Goal: Task Accomplishment & Management: Complete application form

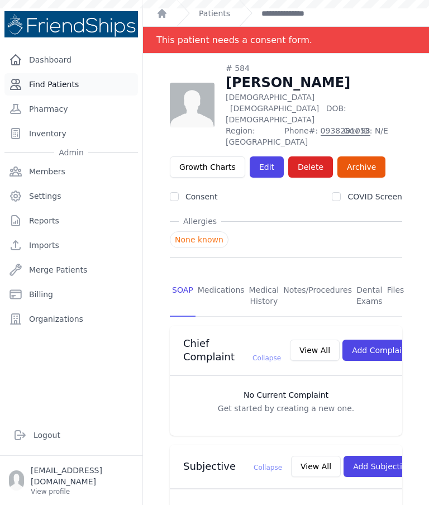
click at [77, 88] on link "Find Patients" at bounding box center [70, 84] width 133 height 22
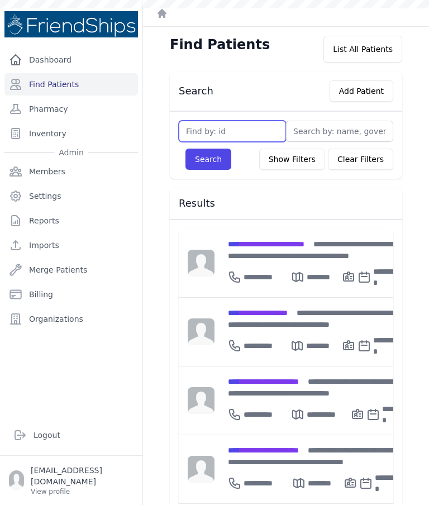
click at [220, 134] on input "text" at bounding box center [232, 131] width 107 height 21
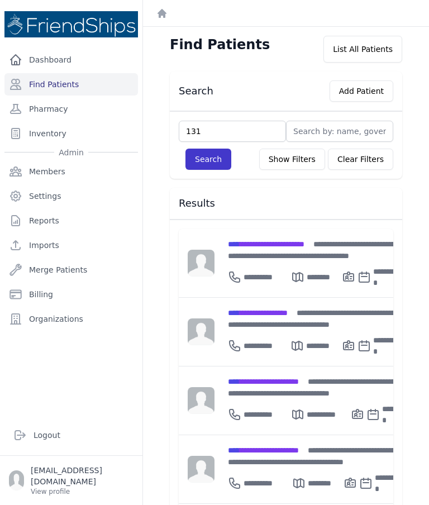
type input "131"
click at [218, 158] on button "Search" at bounding box center [208, 159] width 46 height 21
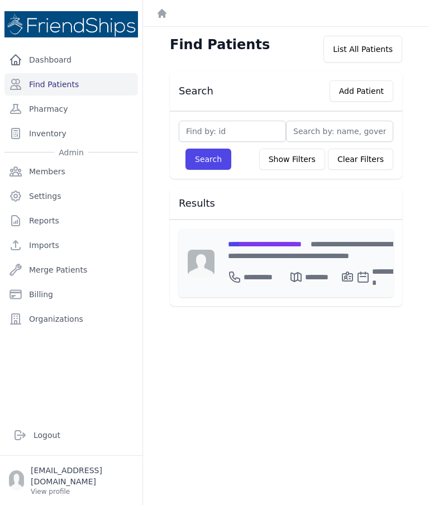
click at [302, 244] on span "**********" at bounding box center [265, 244] width 74 height 8
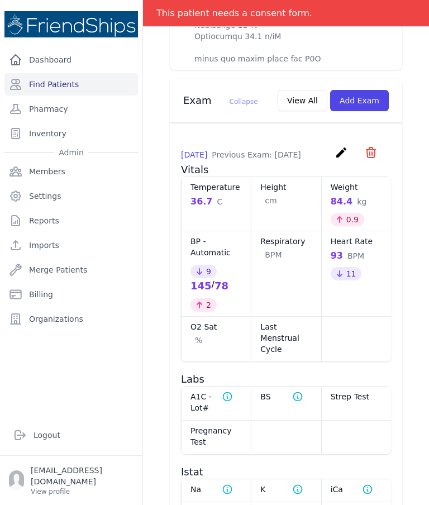
scroll to position [1121, 0]
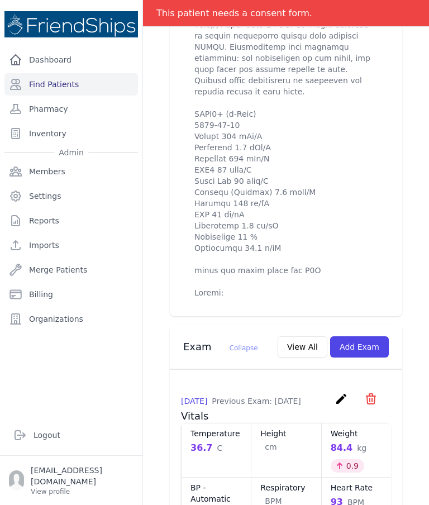
scroll to position [934, 0]
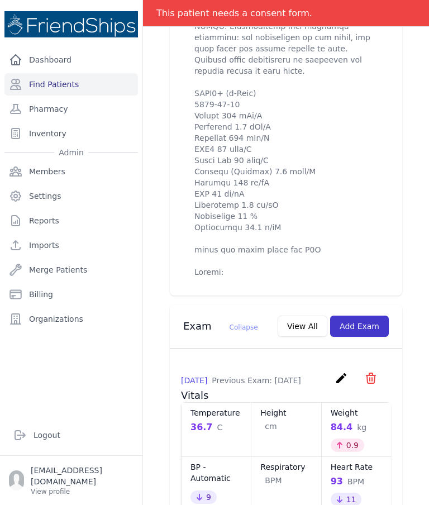
click at [362, 316] on button "Add Exam" at bounding box center [359, 326] width 59 height 21
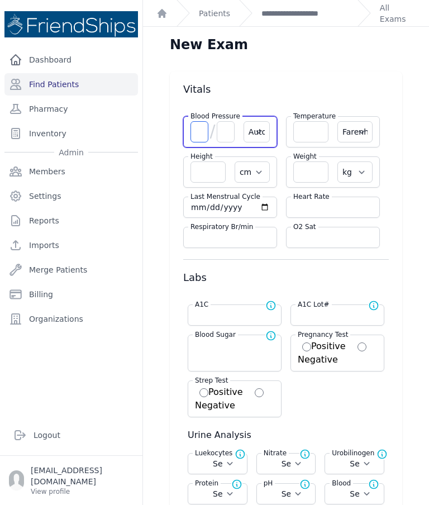
click at [196, 125] on input "number" at bounding box center [199, 131] width 18 height 21
type input "147"
click at [227, 133] on input "number" at bounding box center [226, 131] width 18 height 21
type input "5"
select select "Automatic"
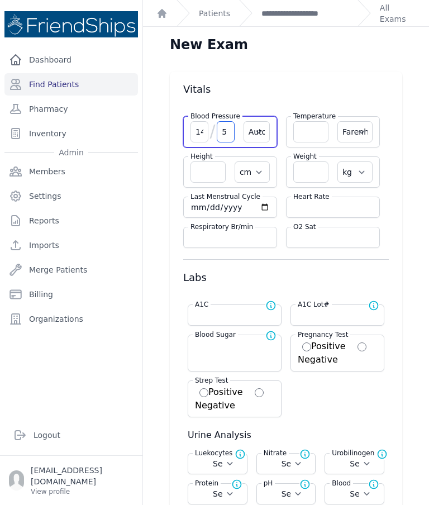
select select "F"
select select "cm"
select select "kg"
select select
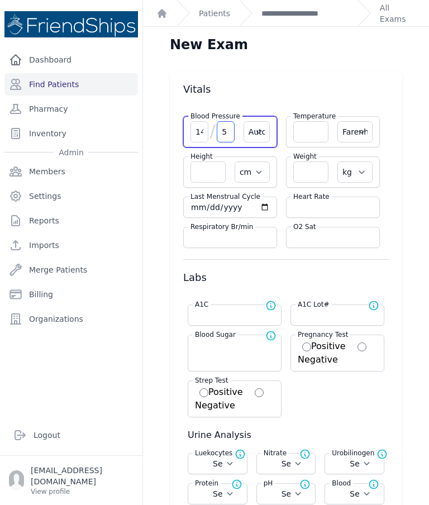
select select
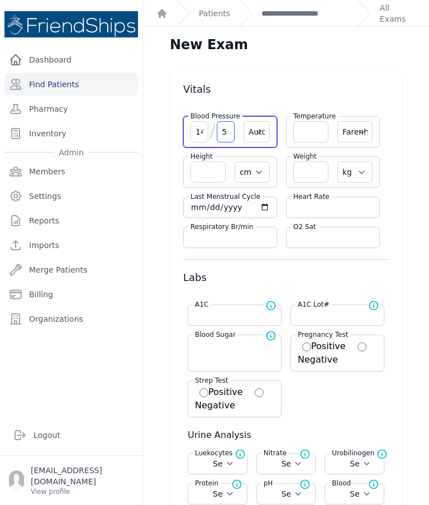
select select
type input "56"
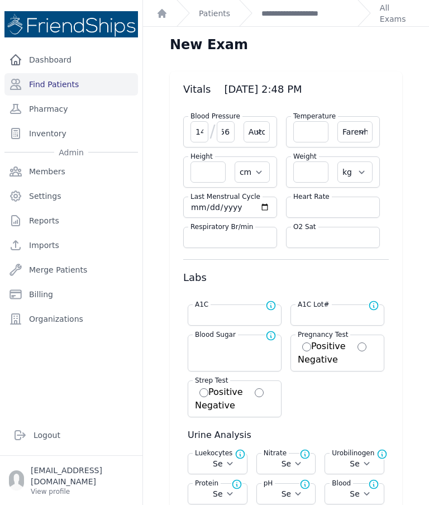
type input "5"
type input "75"
click at [258, 135] on select "Automatic Manual" at bounding box center [257, 131] width 26 height 21
click at [307, 136] on input "number" at bounding box center [310, 131] width 35 height 21
select select "Automatic"
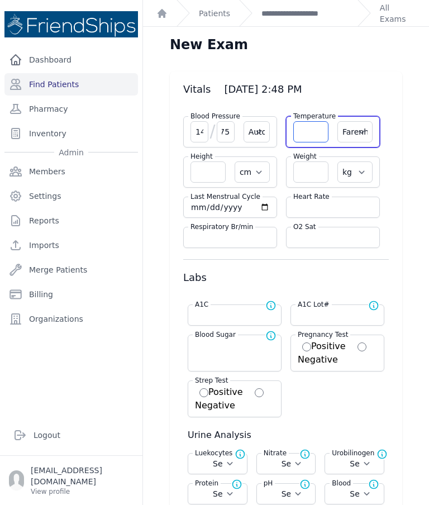
select select "F"
select select "cm"
select select "kg"
select select
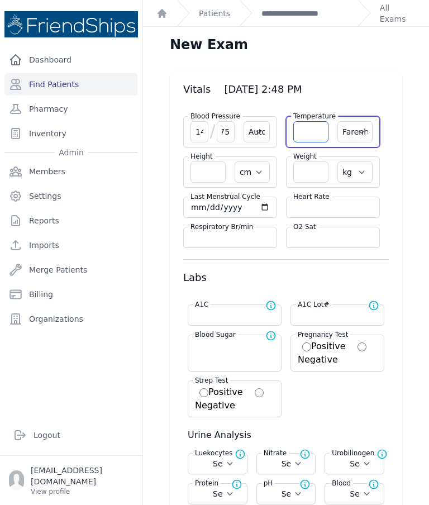
select select
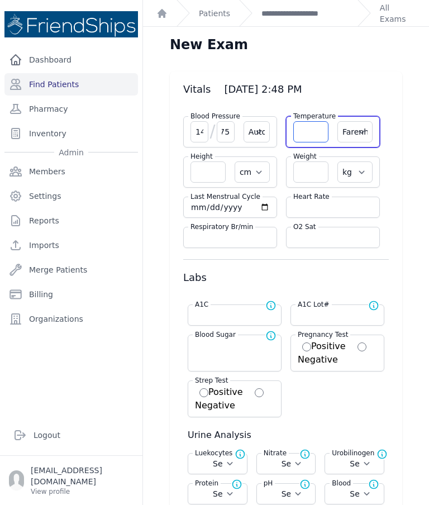
select select
type input "36.6"
click at [363, 135] on select "Farenheit Celcius" at bounding box center [354, 131] width 35 height 21
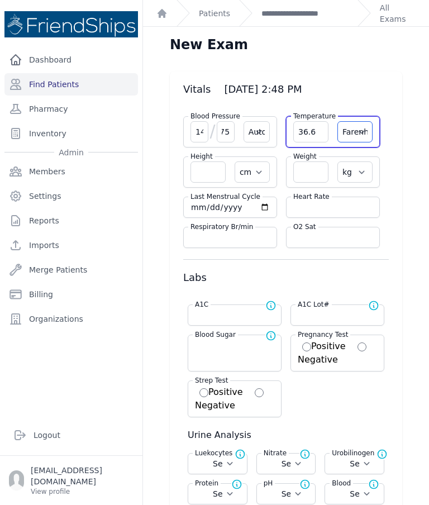
select select "C"
select select "Automatic"
select select "cm"
select select "kg"
select select
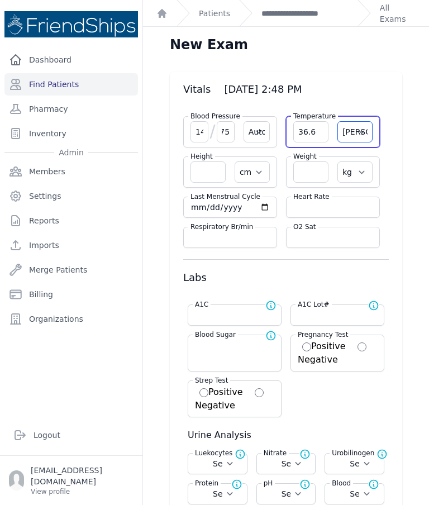
select select
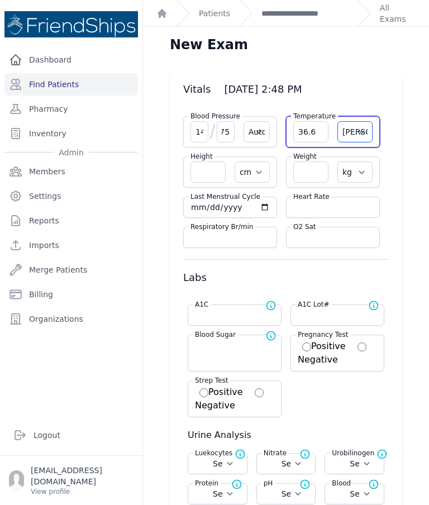
select select
select select "Automatic"
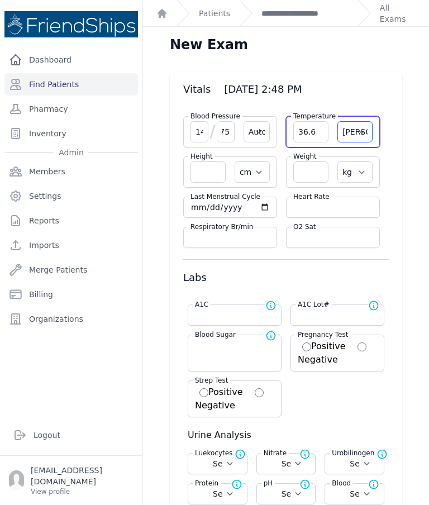
select select "cm"
select select "kg"
select select
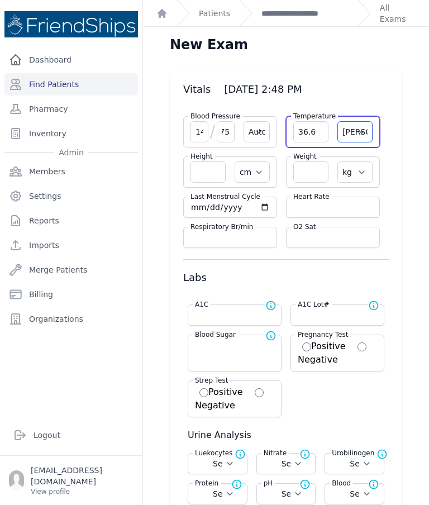
select select
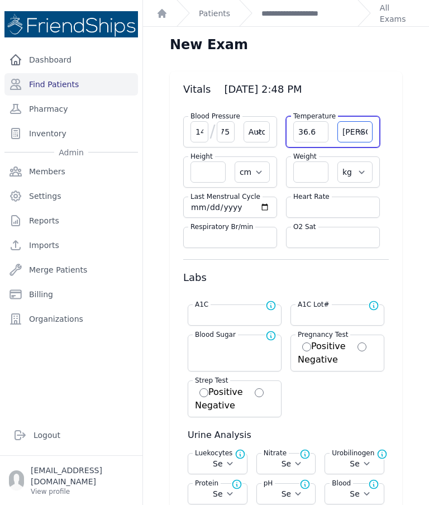
select select
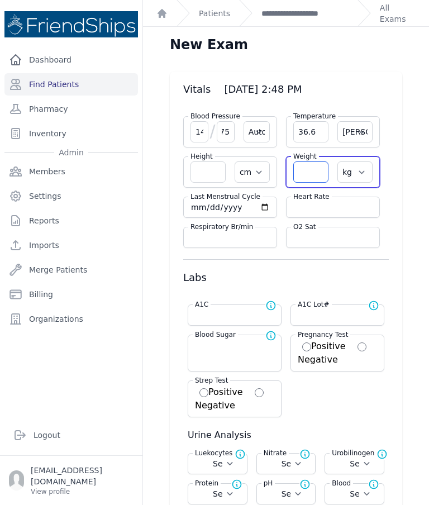
click at [306, 172] on input "number" at bounding box center [310, 171] width 35 height 21
type input "84.2"
click at [346, 206] on input "number" at bounding box center [332, 207] width 79 height 11
select select "Automatic"
select select "C"
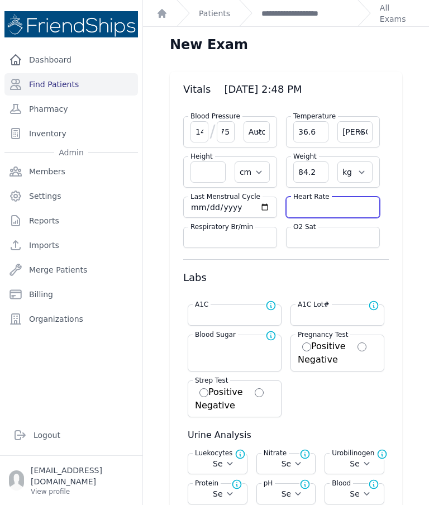
select select "cm"
select select "kg"
select select
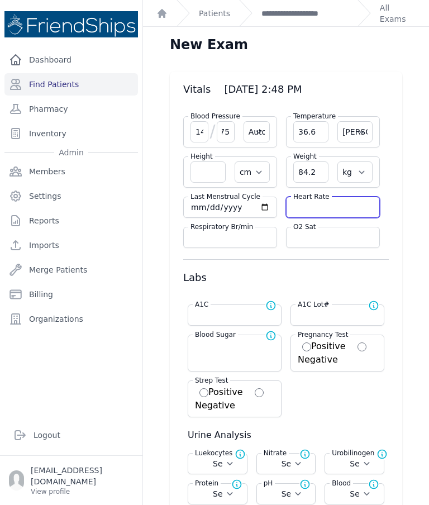
select select
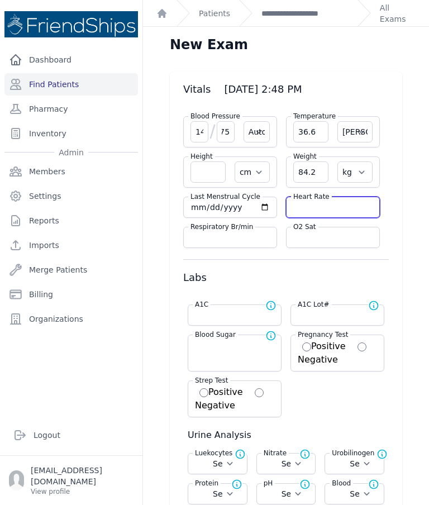
select select
type input "93"
select select "Automatic"
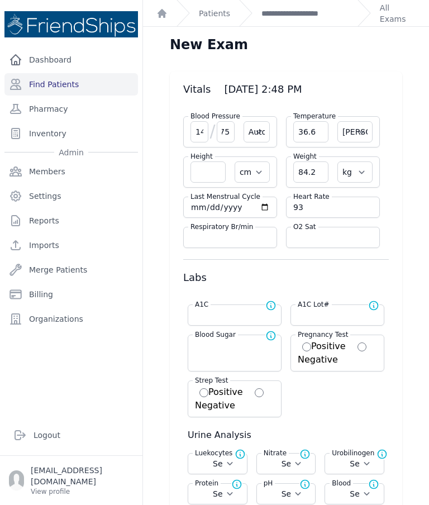
select select "cm"
select select "kg"
select select
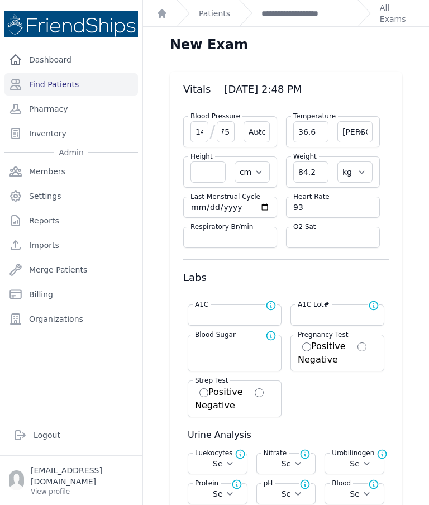
select select
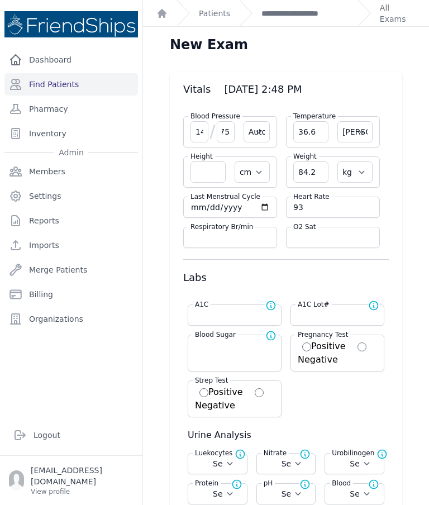
select select
click at [241, 319] on input "number" at bounding box center [234, 314] width 79 height 11
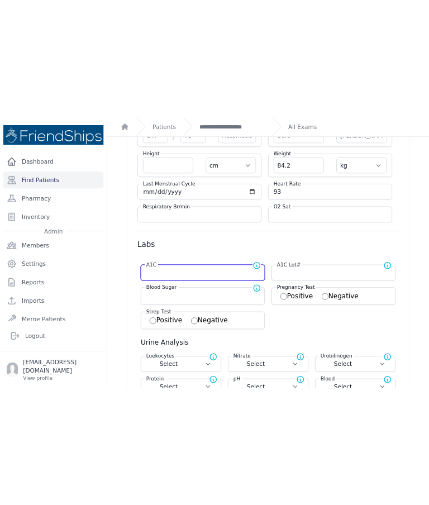
scroll to position [4, 0]
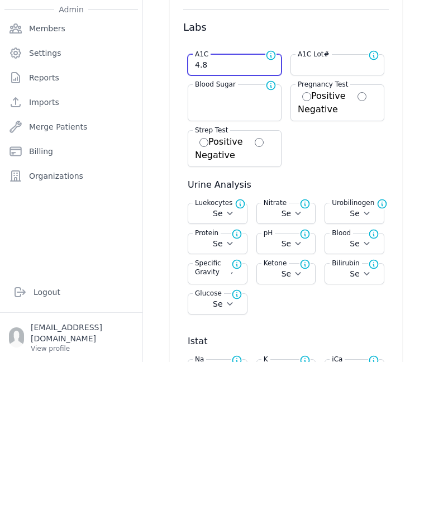
type input "4.8"
click at [350, 188] on div "A1C Normal range for A1C is < 5.7 4.8 A1C Lot# Add lot number in case of manufa…" at bounding box center [286, 249] width 206 height 122
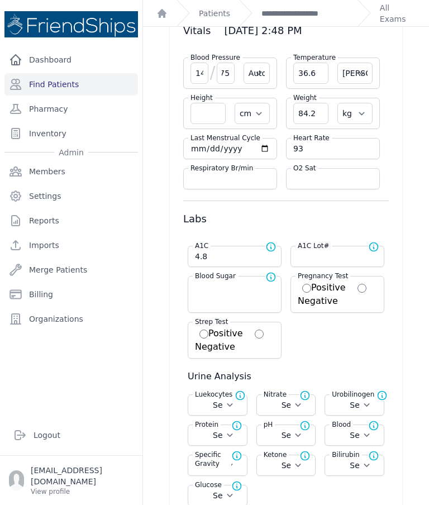
select select "Automatic"
select select "cm"
select select "kg"
select select
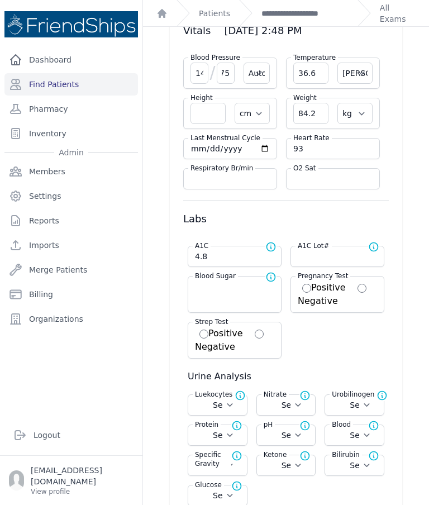
select select
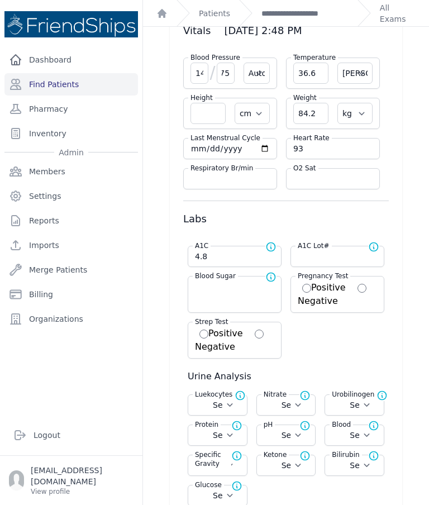
select select
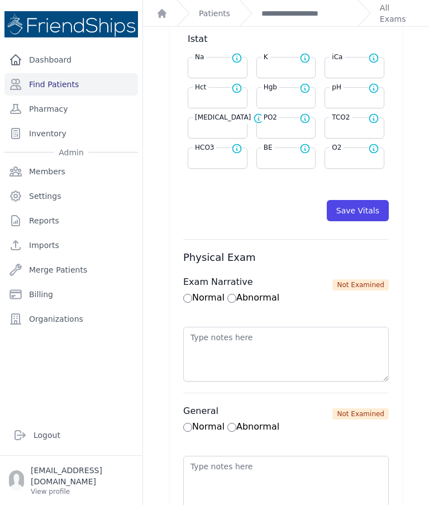
scroll to position [546, 0]
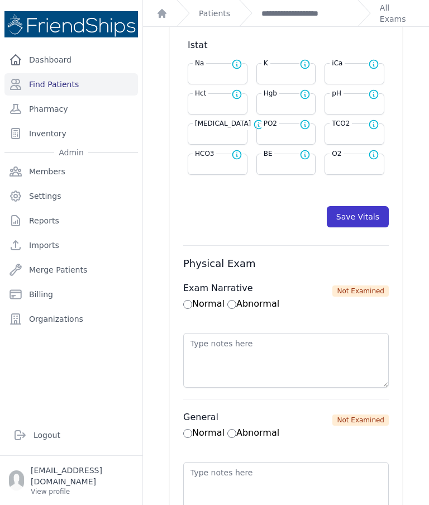
click at [355, 206] on button "Save Vitals" at bounding box center [358, 216] width 62 height 21
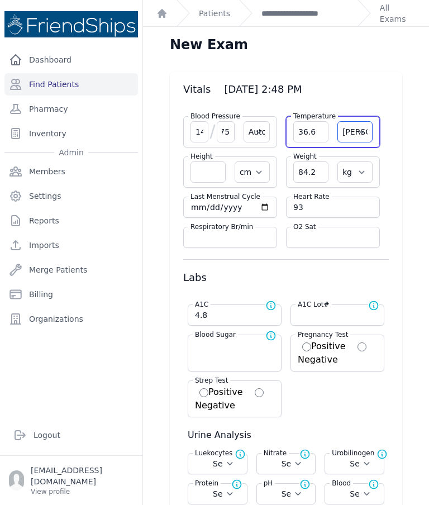
scroll to position [0, 0]
click at [313, 14] on link "**********" at bounding box center [304, 13] width 87 height 11
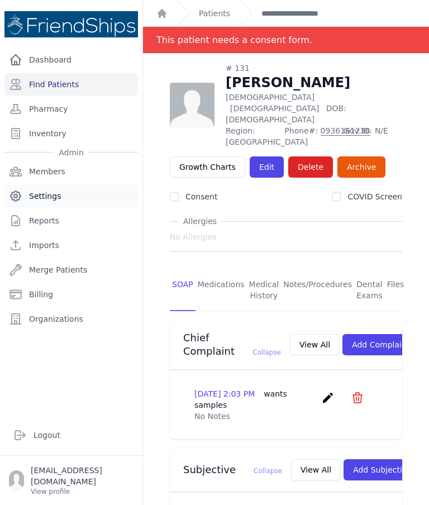
click at [4, 202] on link "Settings" at bounding box center [70, 196] width 133 height 22
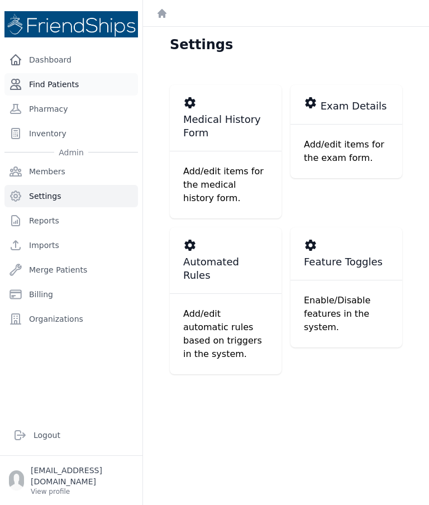
click at [49, 83] on link "Find Patients" at bounding box center [70, 84] width 133 height 22
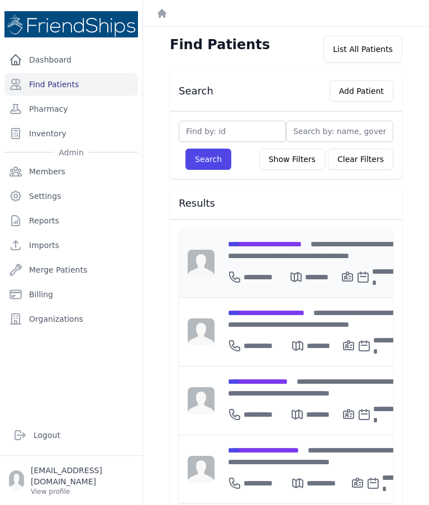
click at [322, 253] on div "**********" at bounding box center [313, 249] width 171 height 23
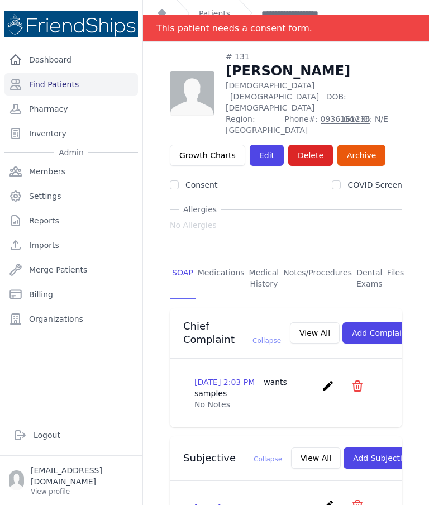
scroll to position [39, 0]
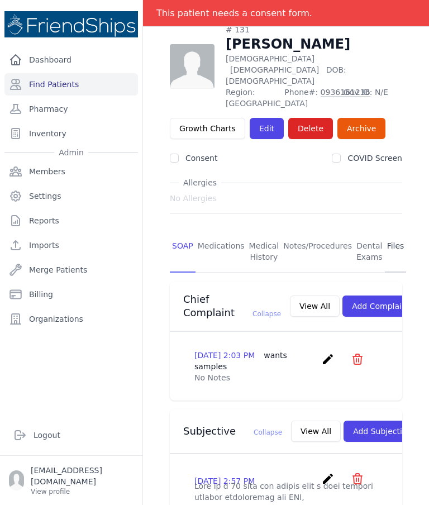
click at [390, 231] on link "Files" at bounding box center [396, 251] width 22 height 41
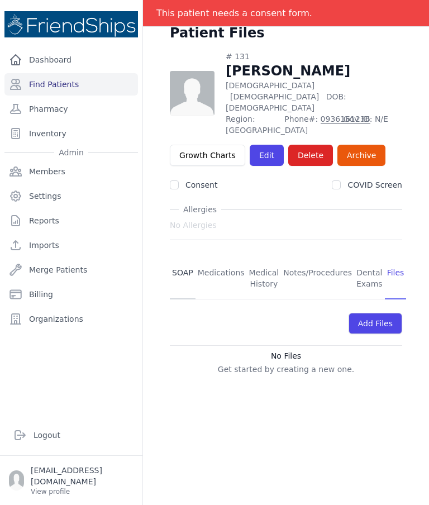
click at [174, 258] on link "SOAP" at bounding box center [183, 278] width 26 height 41
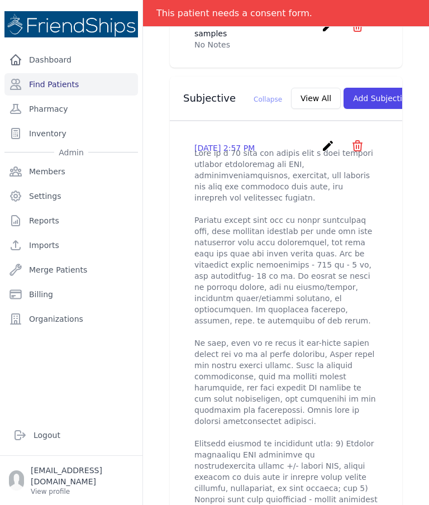
scroll to position [292, 0]
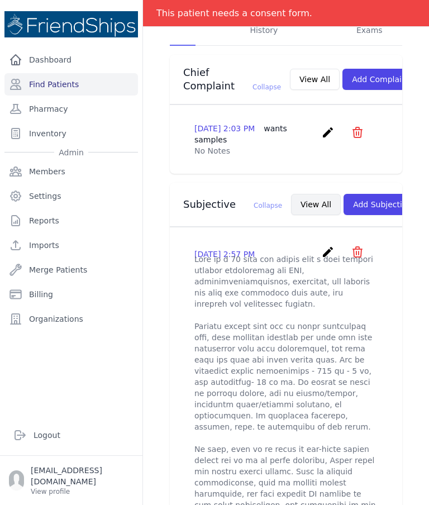
click at [291, 204] on button "View All" at bounding box center [316, 204] width 50 height 21
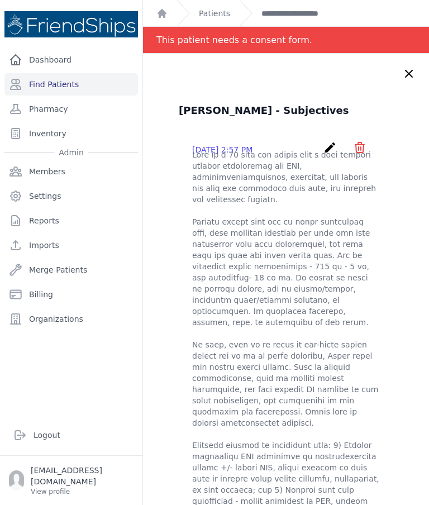
scroll to position [0, 0]
click at [407, 67] on icon at bounding box center [408, 73] width 13 height 13
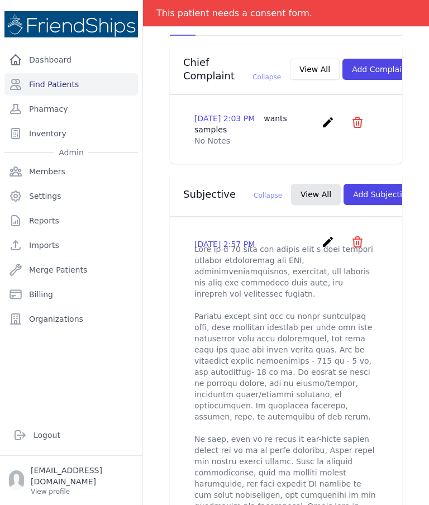
scroll to position [303, 0]
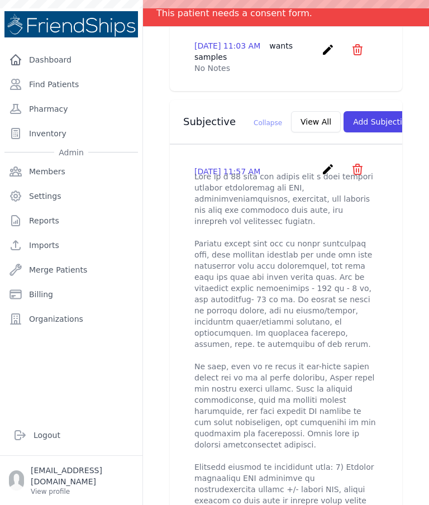
scroll to position [376, 0]
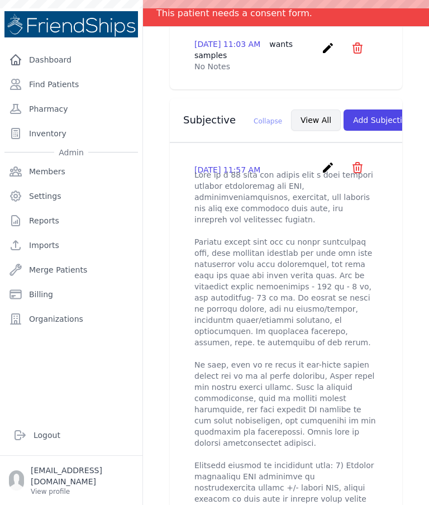
click at [291, 111] on button "View All" at bounding box center [316, 119] width 50 height 21
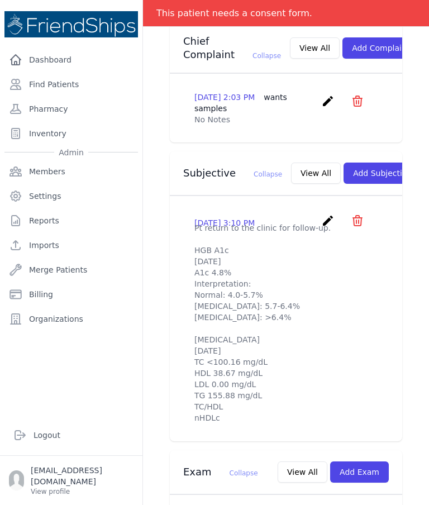
scroll to position [324, 0]
click at [291, 170] on button "View All" at bounding box center [316, 172] width 50 height 21
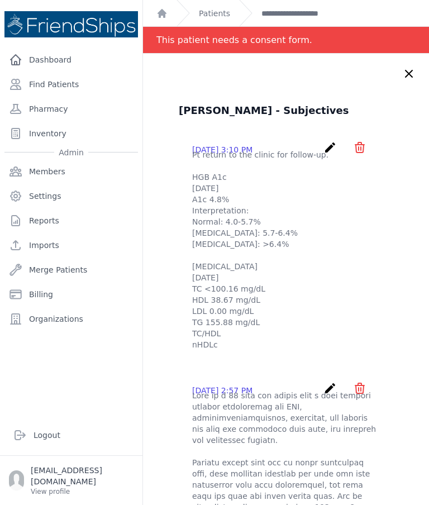
scroll to position [0, 0]
click at [407, 73] on icon at bounding box center [408, 73] width 13 height 13
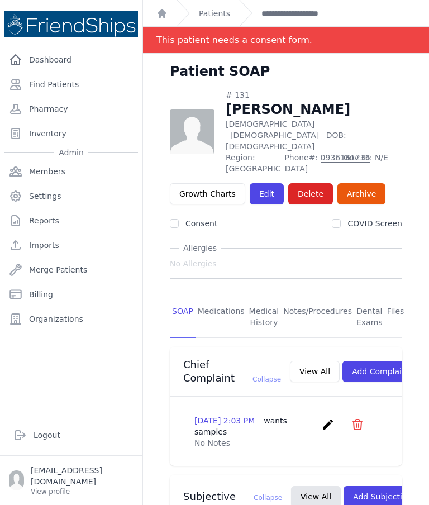
click at [409, 73] on div "Patient SOAP" at bounding box center [286, 76] width 268 height 27
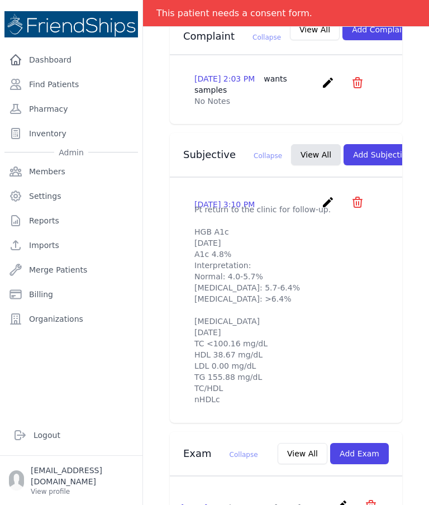
scroll to position [344, 0]
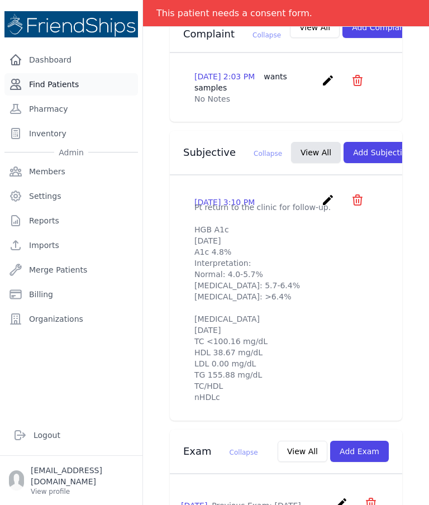
click at [24, 87] on link "Find Patients" at bounding box center [70, 84] width 133 height 22
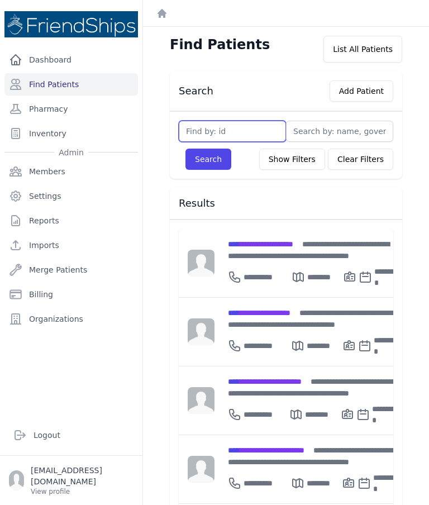
click at [227, 136] on input "text" at bounding box center [232, 131] width 107 height 21
type input "776"
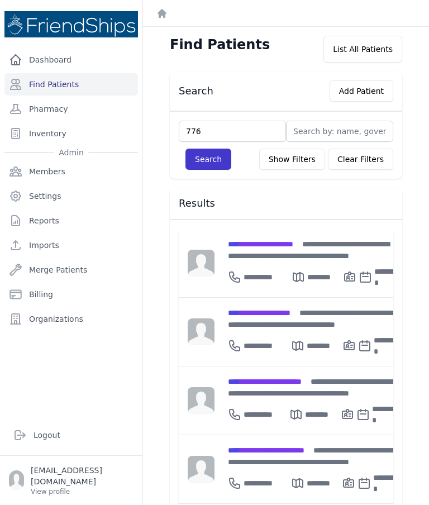
click at [208, 156] on button "Search" at bounding box center [208, 159] width 46 height 21
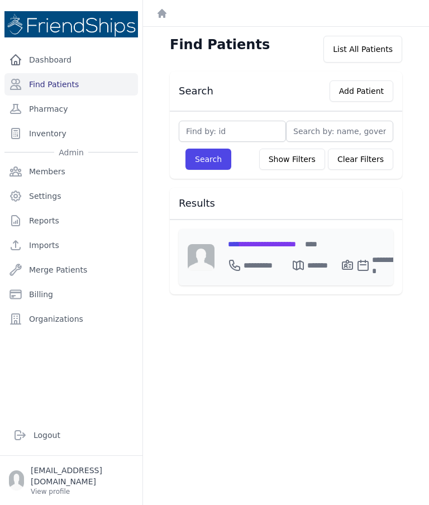
click at [277, 240] on span "**********" at bounding box center [262, 244] width 68 height 8
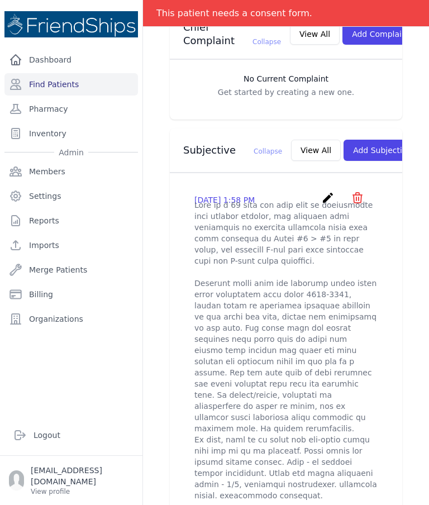
scroll to position [327, 0]
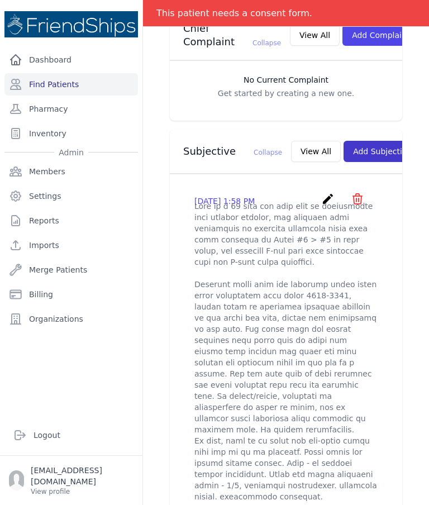
click at [353, 141] on button "Add Subjective" at bounding box center [383, 151] width 78 height 21
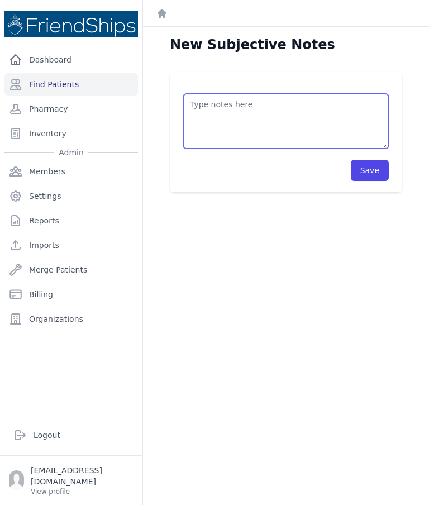
click at [270, 113] on textarea at bounding box center [286, 121] width 206 height 55
click at [222, 115] on textarea "Pt didn’t come to the clinic for scheduled appointment." at bounding box center [286, 121] width 206 height 55
click at [222, 114] on textarea "Pt didn’t come to the clinic for scheduled appointment." at bounding box center [286, 121] width 206 height 55
click at [299, 106] on textarea "Pt didn’t come to the clinic for scheduled." at bounding box center [286, 121] width 206 height 55
click at [292, 102] on textarea "Pt didn’t come to the clinic for as scheduled." at bounding box center [286, 121] width 206 height 55
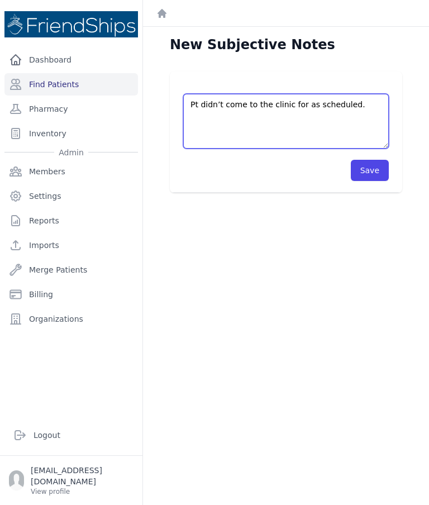
click at [294, 102] on textarea "Pt didn’t come to the clinic for as scheduled." at bounding box center [286, 121] width 206 height 55
click at [235, 104] on textarea "Pt didn’t come to the clinic as scheduled." at bounding box center [286, 121] width 206 height 55
click at [235, 103] on textarea "Pt didn’t come to the clinic as scheduled." at bounding box center [286, 121] width 206 height 55
click at [289, 109] on textarea "Pt didn’t come to the clinic as scheduled." at bounding box center [286, 121] width 206 height 55
click at [291, 103] on textarea "Pt didn’t come to the clinic as scheduled." at bounding box center [286, 121] width 206 height 55
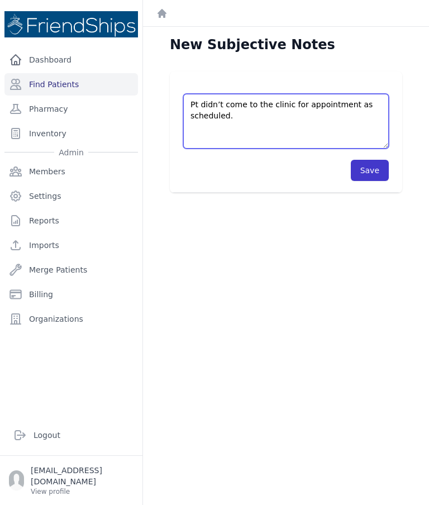
type textarea "Pt didn’t come to the clinic for appointment as scheduled."
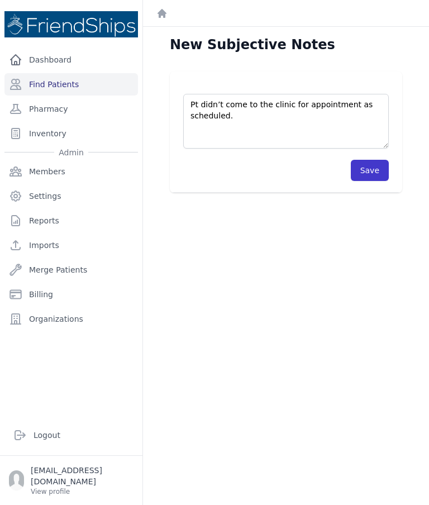
click at [366, 173] on button "Save" at bounding box center [370, 170] width 38 height 21
click at [369, 178] on button "Save" at bounding box center [370, 170] width 38 height 21
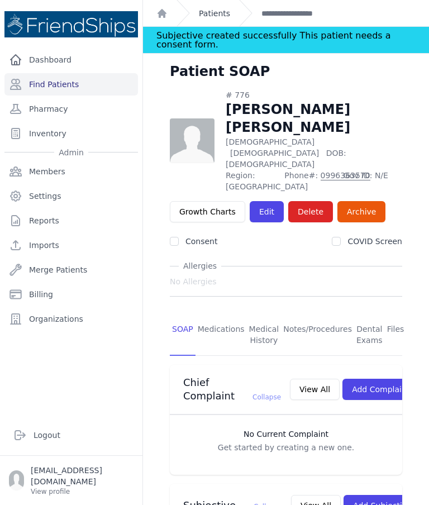
click at [208, 14] on link "Patients" at bounding box center [214, 13] width 31 height 11
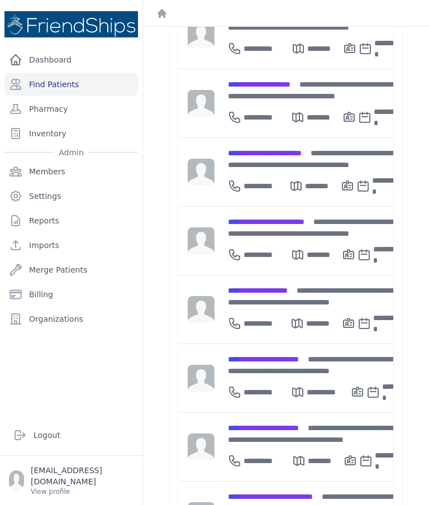
scroll to position [297, 0]
click at [263, 287] on span "**********" at bounding box center [258, 291] width 60 height 8
